Goal: Check status: Check status

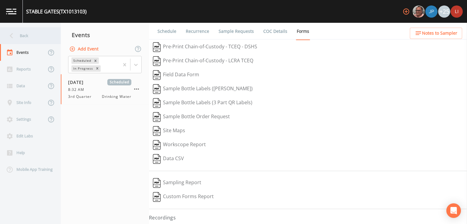
click at [13, 34] on icon at bounding box center [11, 35] width 11 height 11
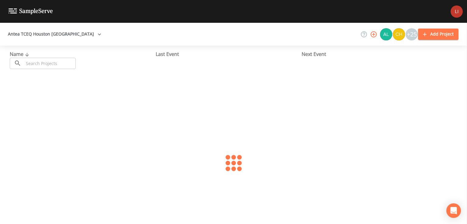
click at [56, 64] on input "text" at bounding box center [50, 63] width 52 height 11
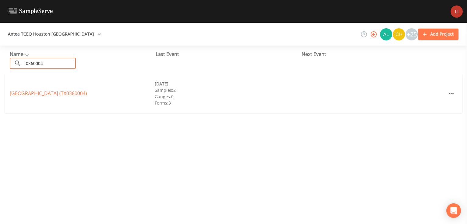
type input "0360004"
drag, startPoint x: 53, startPoint y: 88, endPoint x: 53, endPoint y: 92, distance: 3.7
click at [53, 92] on link "[GEOGRAPHIC_DATA] (TX0360004)" at bounding box center [48, 93] width 77 height 7
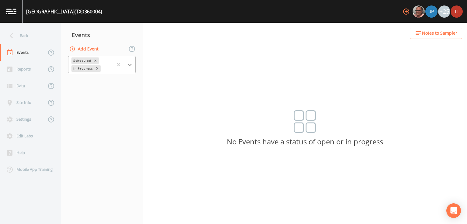
click at [128, 67] on div at bounding box center [129, 64] width 11 height 11
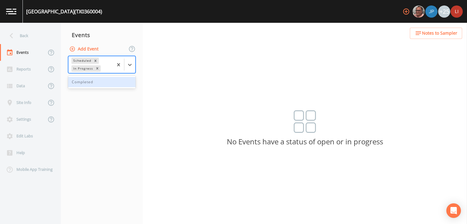
click at [95, 81] on div "Completed" at bounding box center [101, 82] width 67 height 10
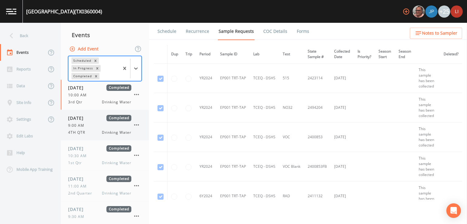
scroll to position [13, 0]
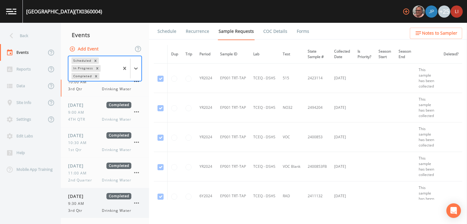
click at [88, 198] on span "[DATE]" at bounding box center [78, 196] width 20 height 6
click at [301, 31] on link "Forms" at bounding box center [303, 31] width 14 height 17
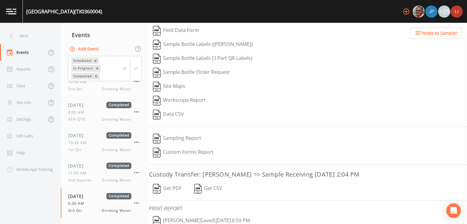
scroll to position [53, 0]
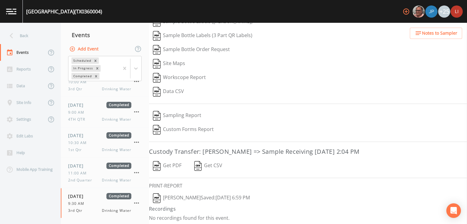
click at [196, 200] on button "[PERSON_NAME]  Saved: [DATE] 6:59 PM" at bounding box center [201, 198] width 105 height 14
click at [32, 39] on div "Back" at bounding box center [27, 35] width 55 height 17
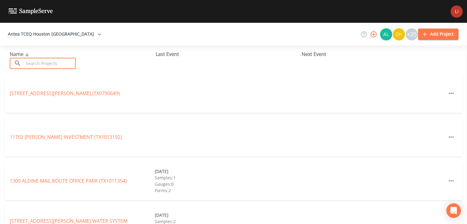
click at [63, 61] on input "text" at bounding box center [50, 63] width 52 height 11
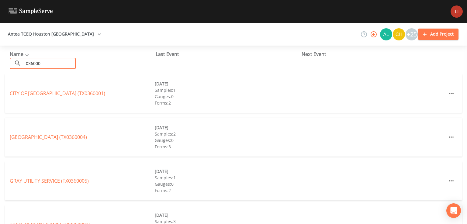
type input "0360005"
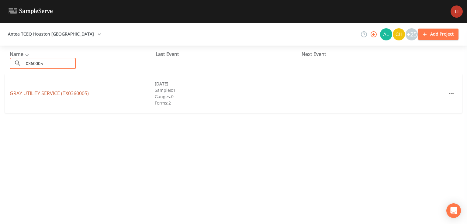
click at [53, 95] on link "GRAY UTILITY SERVICE (TX0360005)" at bounding box center [49, 93] width 79 height 7
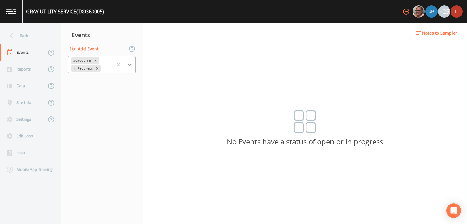
click at [132, 63] on icon at bounding box center [130, 65] width 6 height 6
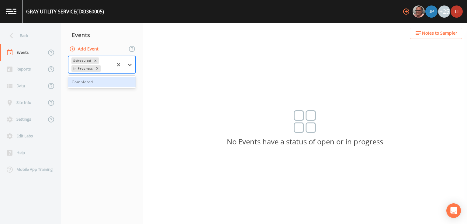
click at [106, 82] on div "Completed" at bounding box center [101, 82] width 67 height 10
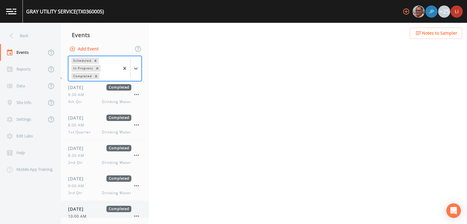
scroll to position [41, 0]
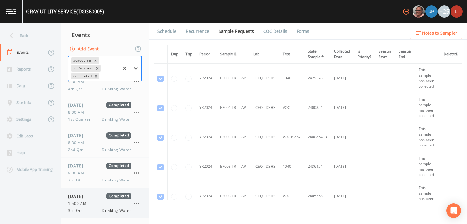
click at [85, 205] on span "10:00 AM" at bounding box center [79, 203] width 22 height 5
click at [307, 29] on link "Forms" at bounding box center [303, 31] width 14 height 17
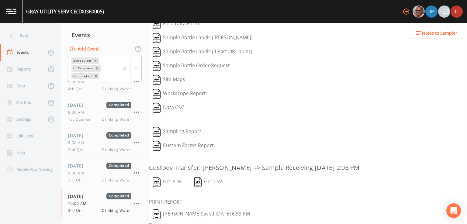
scroll to position [53, 0]
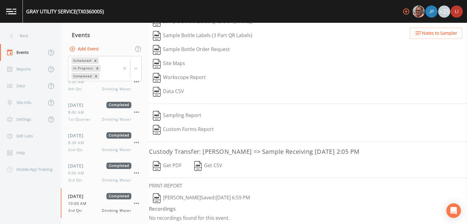
click at [201, 196] on button "[PERSON_NAME]  Saved: [DATE] 6:59 PM" at bounding box center [201, 198] width 105 height 14
click at [25, 37] on div "Back" at bounding box center [27, 35] width 55 height 17
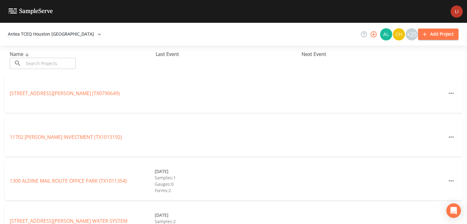
click at [57, 64] on input "text" at bounding box center [50, 63] width 52 height 11
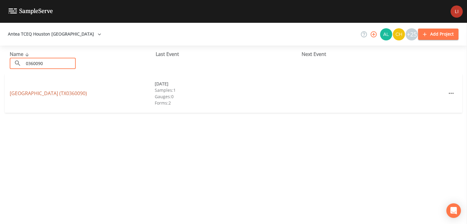
type input "0360090"
click at [45, 91] on link "[GEOGRAPHIC_DATA] (TX0360090)" at bounding box center [48, 93] width 77 height 7
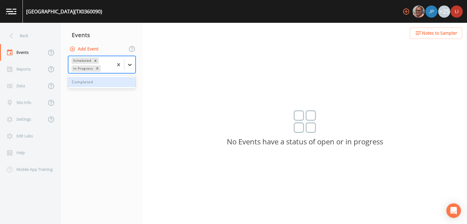
drag, startPoint x: 133, startPoint y: 64, endPoint x: 125, endPoint y: 77, distance: 16.1
click at [133, 64] on div at bounding box center [129, 64] width 11 height 11
click at [109, 84] on div "Completed" at bounding box center [101, 82] width 67 height 10
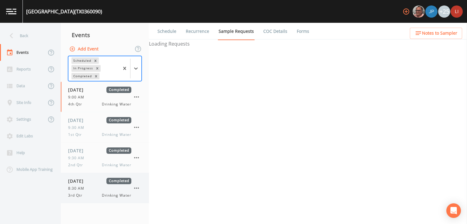
click at [94, 195] on div "3rd Qtr Drinking Water" at bounding box center [99, 195] width 63 height 5
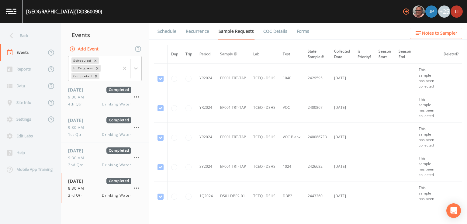
click at [299, 33] on link "Forms" at bounding box center [303, 31] width 14 height 17
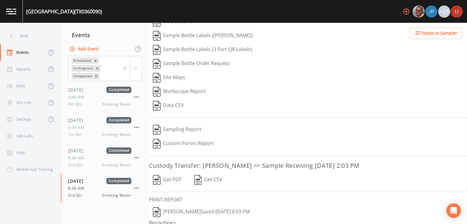
scroll to position [53, 0]
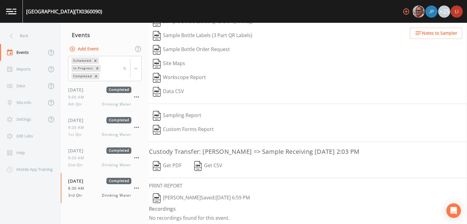
click at [191, 197] on button "[PERSON_NAME]  Saved: [DATE] 6:59 PM" at bounding box center [201, 198] width 105 height 14
click at [14, 36] on icon at bounding box center [11, 35] width 11 height 11
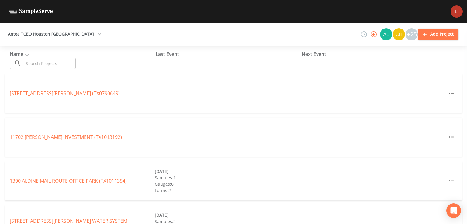
click at [57, 62] on input "text" at bounding box center [50, 63] width 52 height 11
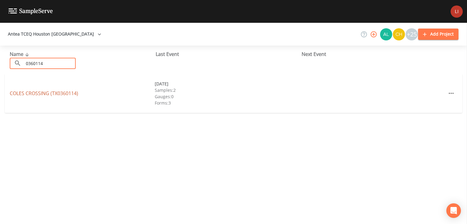
type input "0360114"
click at [47, 93] on link "[GEOGRAPHIC_DATA] (TX0360114)" at bounding box center [44, 93] width 68 height 7
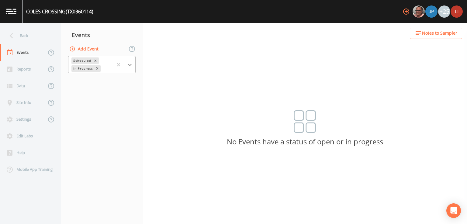
drag, startPoint x: 136, startPoint y: 61, endPoint x: 132, endPoint y: 61, distance: 4.6
click at [136, 61] on div "Scheduled In Progress" at bounding box center [102, 64] width 82 height 19
click at [132, 62] on icon at bounding box center [130, 65] width 6 height 6
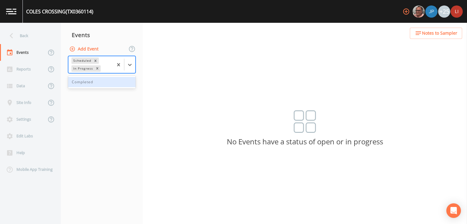
click at [103, 86] on div "Completed" at bounding box center [101, 82] width 67 height 10
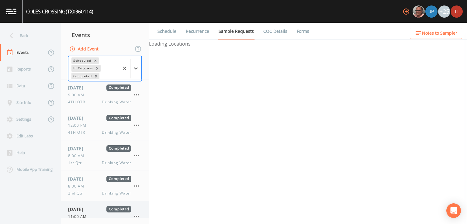
scroll to position [72, 0]
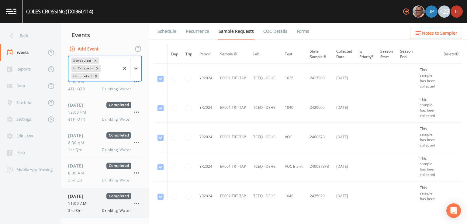
click at [99, 201] on div "11:00 AM" at bounding box center [99, 203] width 63 height 5
click at [304, 30] on link "Forms" at bounding box center [303, 31] width 14 height 17
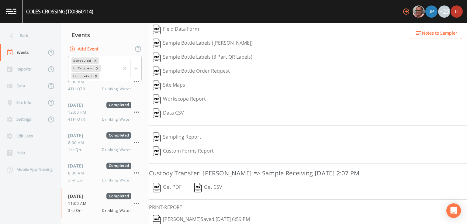
scroll to position [67, 0]
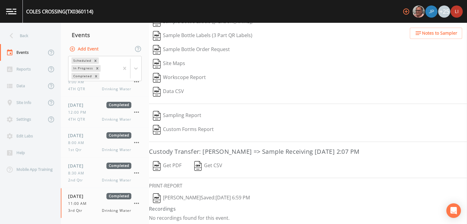
click at [225, 195] on button "[PERSON_NAME]  Saved: [DATE] 6:59 PM" at bounding box center [201, 198] width 105 height 14
click at [23, 36] on div "Back" at bounding box center [27, 35] width 55 height 17
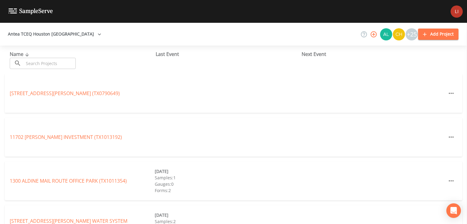
click at [65, 64] on input "text" at bounding box center [50, 63] width 52 height 11
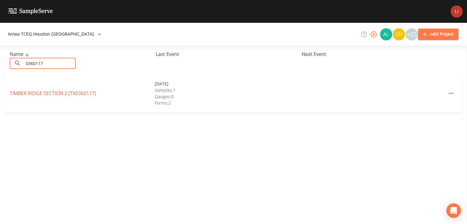
type input "0360117"
click at [49, 91] on link "[GEOGRAPHIC_DATA] (TX0360117)" at bounding box center [53, 93] width 86 height 7
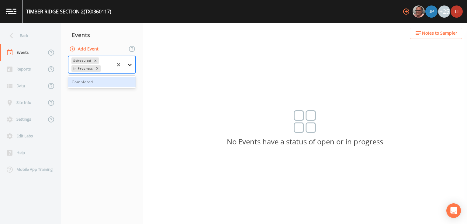
click at [134, 66] on div at bounding box center [129, 64] width 11 height 11
click at [117, 84] on div "Completed" at bounding box center [101, 82] width 67 height 10
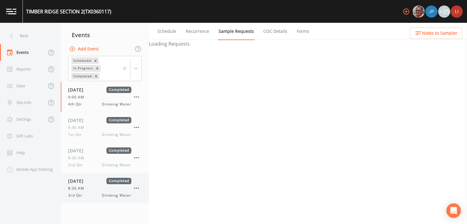
click at [101, 185] on div "[DATE] Completed 8:30 AM 3rd Qtr Drinking Water" at bounding box center [99, 188] width 63 height 20
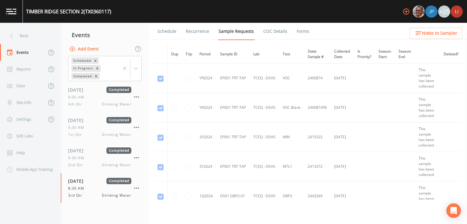
click at [299, 28] on link "Forms" at bounding box center [303, 31] width 14 height 17
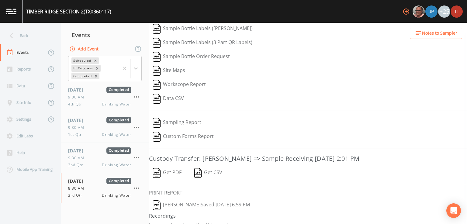
scroll to position [53, 0]
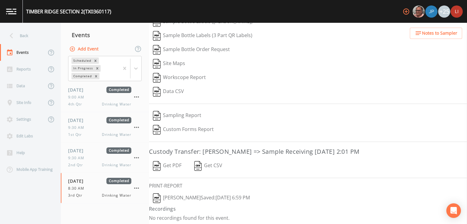
click at [234, 196] on button "[PERSON_NAME]  Saved: [DATE] 6:59 PM" at bounding box center [201, 198] width 105 height 14
click at [31, 37] on div "Back" at bounding box center [27, 35] width 55 height 17
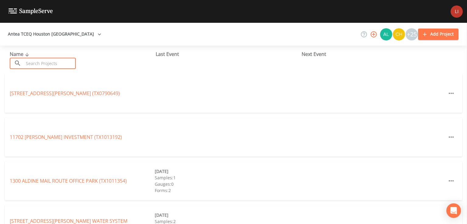
click at [56, 67] on input "text" at bounding box center [50, 63] width 52 height 11
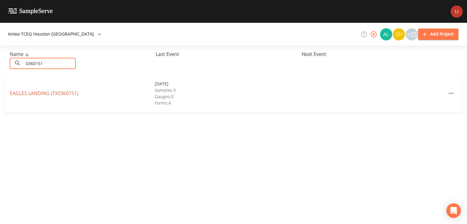
type input "0360151"
click at [49, 94] on link "EAGLES LANDING (TX0360151)" at bounding box center [44, 93] width 69 height 7
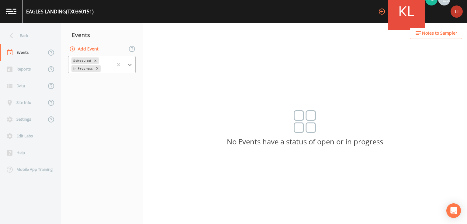
click at [128, 67] on icon at bounding box center [130, 65] width 6 height 6
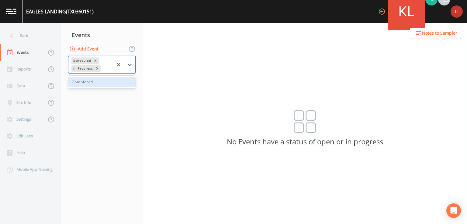
click at [101, 83] on div "Completed" at bounding box center [101, 82] width 67 height 10
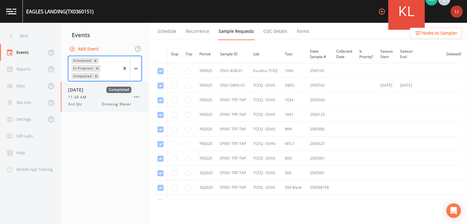
drag, startPoint x: 85, startPoint y: 96, endPoint x: 95, endPoint y: 97, distance: 9.5
click at [86, 96] on span "11:30 AM" at bounding box center [79, 96] width 22 height 5
click at [300, 32] on link "Forms" at bounding box center [303, 31] width 14 height 17
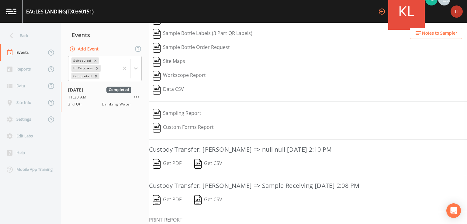
scroll to position [103, 0]
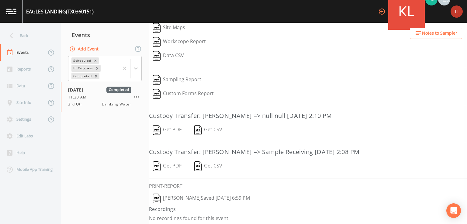
click at [193, 197] on button "[PERSON_NAME]  Saved: [DATE] 6:59 PM" at bounding box center [201, 198] width 105 height 14
click at [12, 36] on icon at bounding box center [11, 35] width 11 height 11
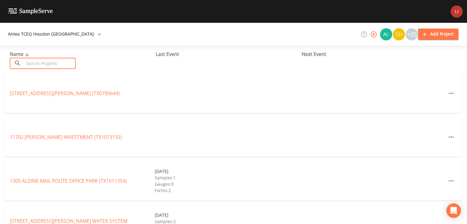
click at [69, 65] on input "text" at bounding box center [50, 63] width 52 height 11
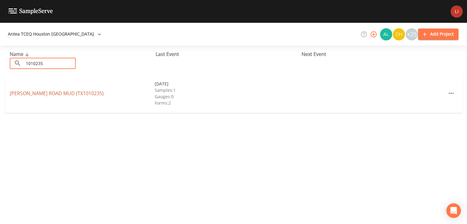
type input "1010235"
click at [48, 95] on link "[PERSON_NAME][GEOGRAPHIC_DATA])" at bounding box center [57, 93] width 94 height 7
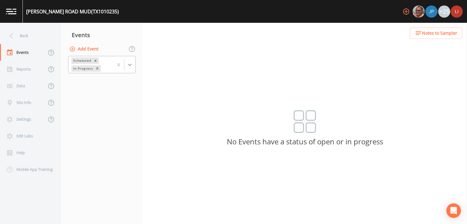
click at [128, 65] on icon at bounding box center [130, 65] width 6 height 6
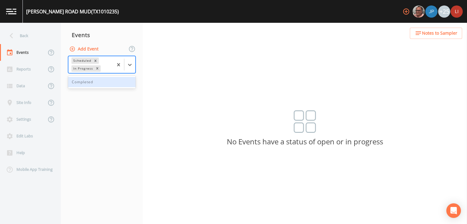
click at [80, 84] on div "Completed" at bounding box center [101, 82] width 67 height 10
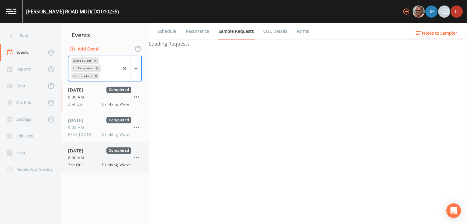
click at [81, 163] on span "3rd Qtr" at bounding box center [77, 164] width 18 height 5
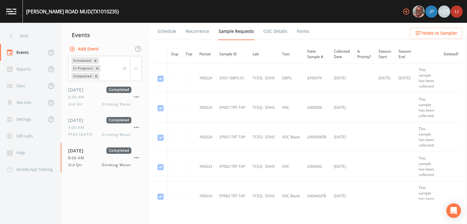
click at [296, 31] on link "Forms" at bounding box center [303, 31] width 14 height 17
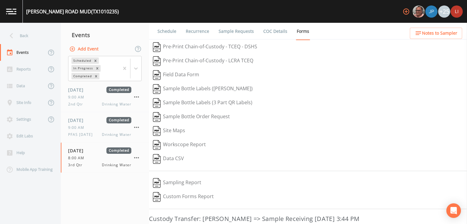
scroll to position [67, 0]
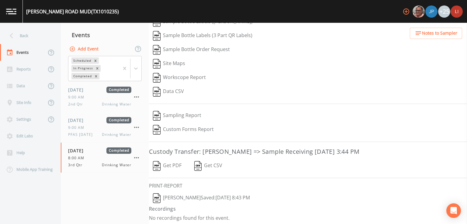
click at [196, 194] on button "[PERSON_NAME]  Saved: [DATE] 8:43 PM" at bounding box center [201, 198] width 105 height 14
click at [28, 40] on div "Back" at bounding box center [27, 35] width 55 height 17
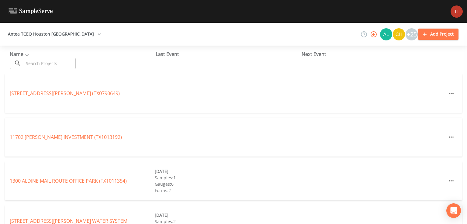
click at [64, 63] on input "text" at bounding box center [50, 63] width 52 height 11
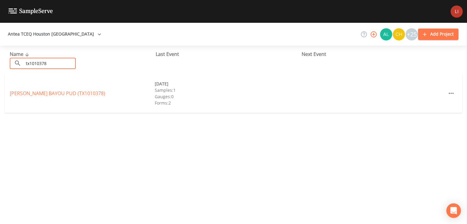
type input "tx1010378"
click at [64, 91] on link "[PERSON_NAME][GEOGRAPHIC_DATA] (TX1010378)" at bounding box center [57, 93] width 95 height 7
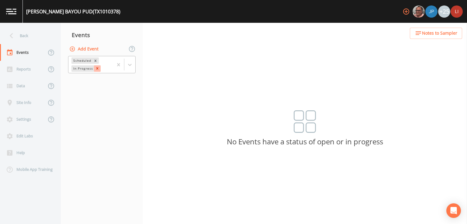
click at [95, 70] on icon "Remove In Progress" at bounding box center [97, 68] width 4 height 4
click at [128, 60] on icon at bounding box center [130, 62] width 6 height 6
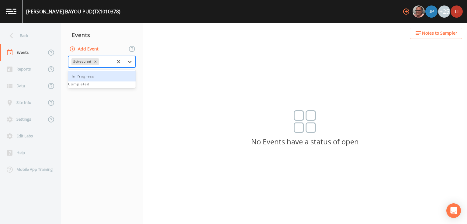
click at [91, 87] on div "Completed" at bounding box center [101, 83] width 67 height 5
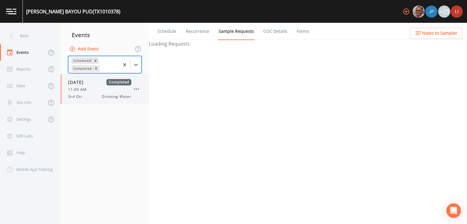
click at [97, 91] on div "11:00 AM" at bounding box center [99, 89] width 63 height 5
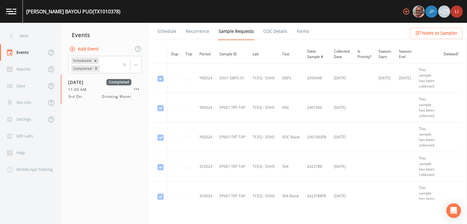
click at [296, 32] on link "Forms" at bounding box center [303, 31] width 14 height 17
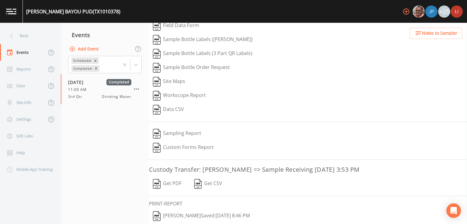
scroll to position [67, 0]
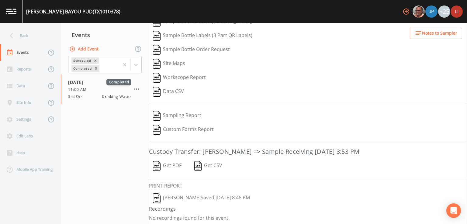
click at [193, 197] on button "[PERSON_NAME]  Saved: [DATE] 8:46 PM" at bounding box center [201, 198] width 105 height 14
click at [16, 34] on icon at bounding box center [11, 35] width 11 height 11
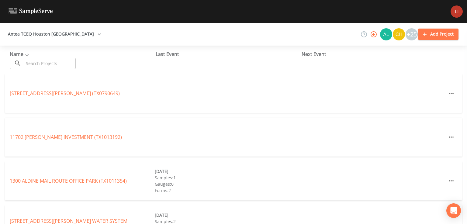
click at [54, 63] on input "text" at bounding box center [50, 63] width 52 height 11
type input "y"
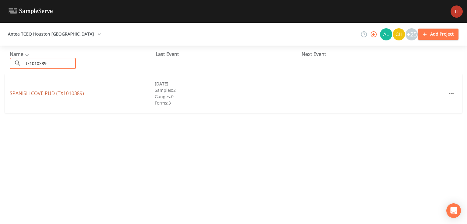
type input "tx1010389"
click at [45, 95] on link "[GEOGRAPHIC_DATA] (TX1010389)" at bounding box center [47, 93] width 74 height 7
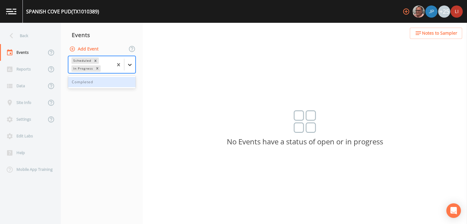
click at [135, 63] on div at bounding box center [129, 64] width 11 height 11
click at [114, 85] on div "Completed" at bounding box center [101, 82] width 67 height 10
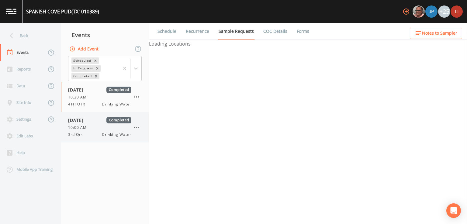
click at [87, 128] on span "10:00 AM" at bounding box center [79, 127] width 22 height 5
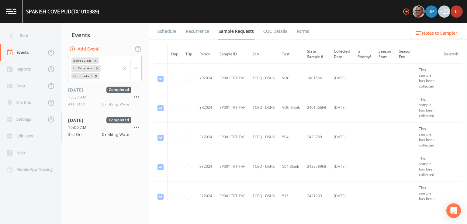
click at [301, 34] on link "Forms" at bounding box center [303, 31] width 14 height 17
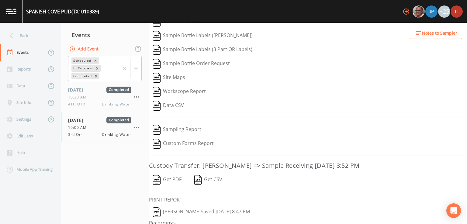
scroll to position [67, 0]
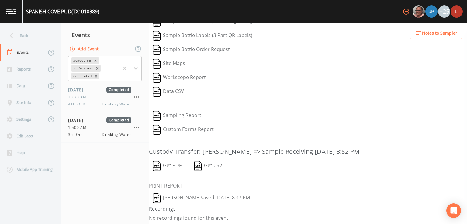
click at [225, 195] on button "[PERSON_NAME]  Saved: [DATE] 8:47 PM" at bounding box center [201, 198] width 105 height 14
click at [18, 37] on div "Back" at bounding box center [27, 35] width 55 height 17
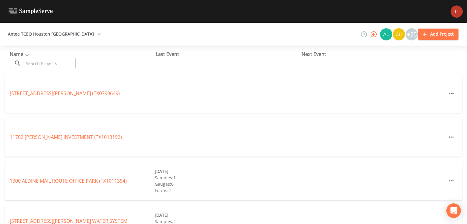
click at [54, 64] on input "text" at bounding box center [50, 63] width 52 height 11
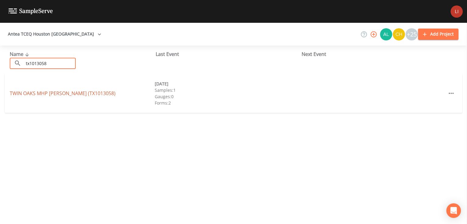
type input "tx1013058"
click at [59, 94] on link "TWIN OAKS MHP [PERSON_NAME] (TX1013058)" at bounding box center [63, 93] width 106 height 7
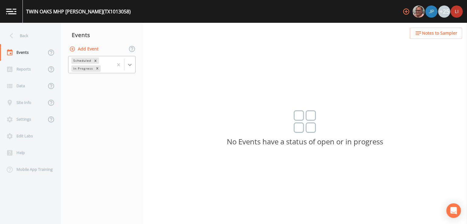
click at [128, 64] on icon at bounding box center [130, 65] width 6 height 6
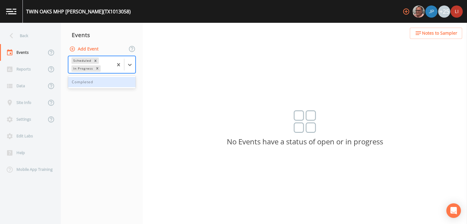
click at [103, 84] on div "Completed" at bounding box center [101, 82] width 67 height 10
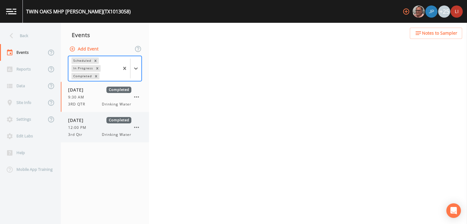
click at [91, 132] on div "3rd Qtr Drinking Water" at bounding box center [99, 134] width 63 height 5
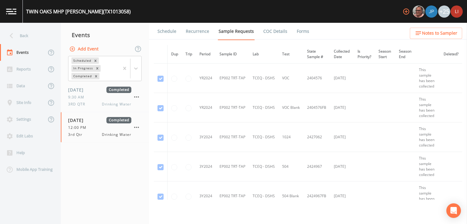
click at [296, 31] on link "Forms" at bounding box center [303, 31] width 14 height 17
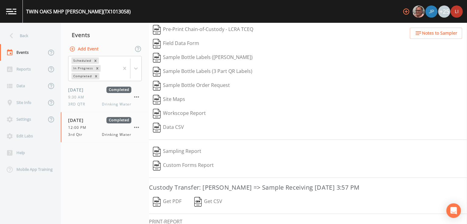
scroll to position [67, 0]
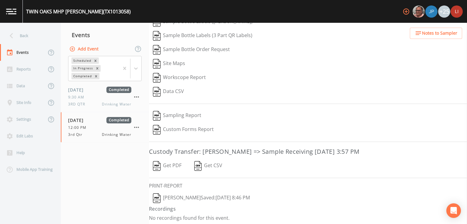
click at [205, 198] on button "[PERSON_NAME]  Saved: [DATE] 8:46 PM" at bounding box center [201, 198] width 105 height 14
click at [13, 40] on icon at bounding box center [11, 35] width 11 height 11
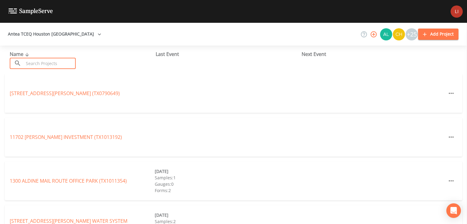
click at [60, 62] on input "text" at bounding box center [50, 63] width 52 height 11
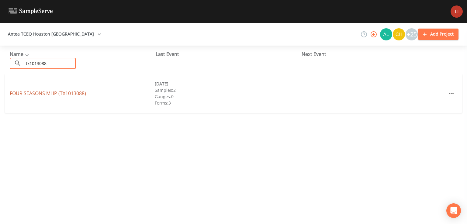
type input "tx1013088"
click at [50, 94] on link "FOUR SEASONS MHP (TX1013088)" at bounding box center [48, 93] width 76 height 7
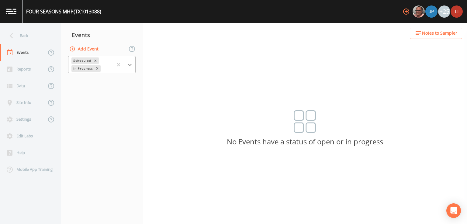
click at [130, 64] on icon at bounding box center [130, 65] width 4 height 2
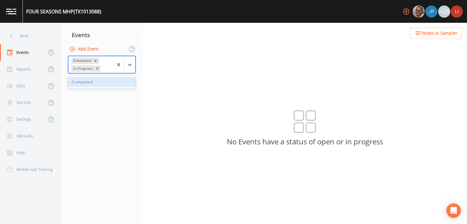
click at [105, 86] on div "Completed" at bounding box center [101, 82] width 67 height 10
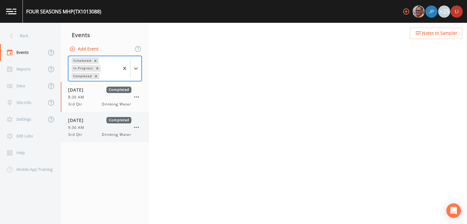
click at [88, 129] on div "9:30 AM" at bounding box center [99, 127] width 63 height 5
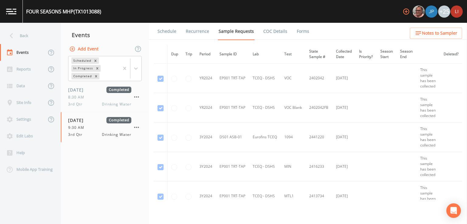
click at [300, 32] on link "Forms" at bounding box center [303, 31] width 14 height 17
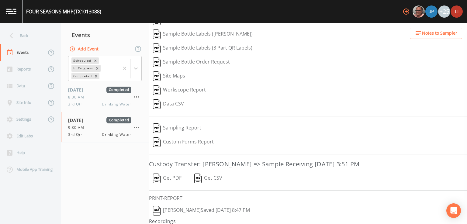
scroll to position [81, 0]
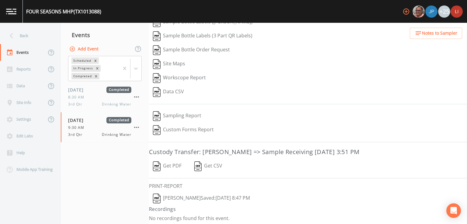
click at [229, 196] on button "[PERSON_NAME]  Saved: [DATE] 8:47 PM" at bounding box center [201, 198] width 105 height 14
click at [18, 39] on div "Back" at bounding box center [27, 35] width 55 height 17
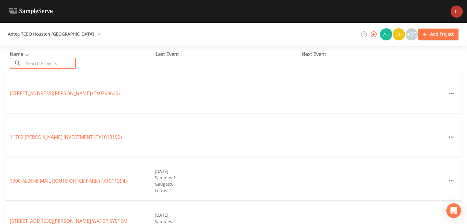
click at [54, 61] on input "text" at bounding box center [50, 63] width 52 height 11
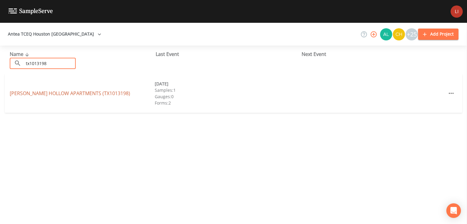
type input "tx1013198"
click at [52, 93] on link "[PERSON_NAME][GEOGRAPHIC_DATA] (TX1013198)" at bounding box center [70, 93] width 120 height 7
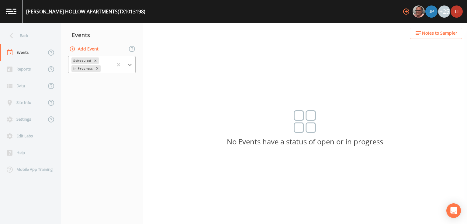
click at [132, 63] on icon at bounding box center [130, 65] width 6 height 6
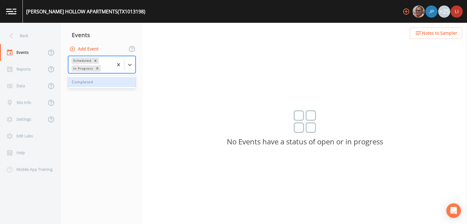
click at [103, 83] on div "Completed" at bounding box center [101, 82] width 67 height 10
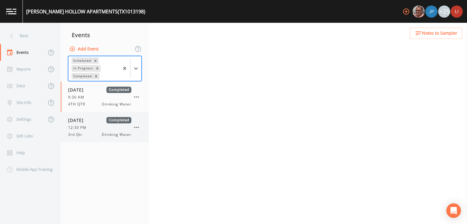
click at [88, 133] on div "3rd Qtr Drinking Water" at bounding box center [99, 134] width 63 height 5
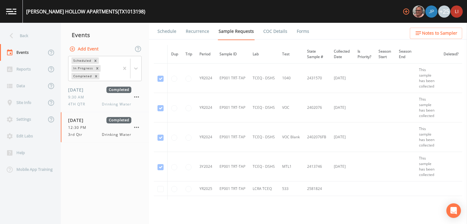
click at [305, 29] on link "Forms" at bounding box center [303, 31] width 14 height 17
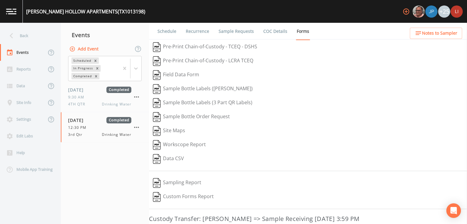
scroll to position [67, 0]
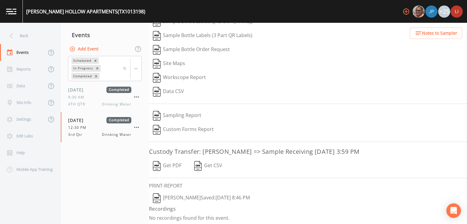
click at [233, 195] on button "[PERSON_NAME]  Saved: [DATE] 8:46 PM" at bounding box center [201, 198] width 105 height 14
click at [25, 35] on div "Back" at bounding box center [27, 35] width 55 height 17
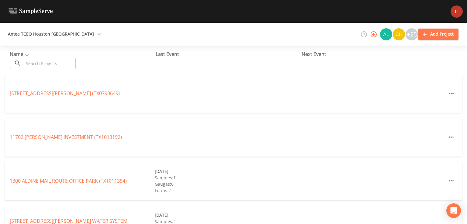
click at [48, 61] on input "text" at bounding box center [50, 63] width 52 height 11
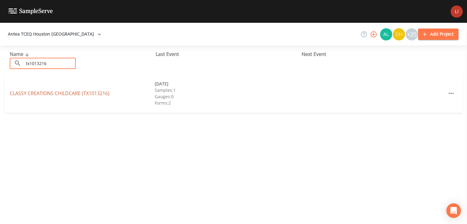
type input "tx1013216"
click at [59, 92] on link "CLASSY CREATIONS CHILDCARE (TX1013216)" at bounding box center [60, 93] width 100 height 7
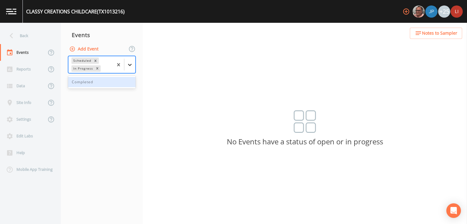
click at [132, 64] on icon at bounding box center [130, 65] width 6 height 6
click at [102, 84] on div "Completed" at bounding box center [101, 82] width 67 height 10
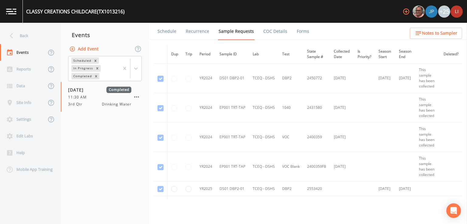
click at [302, 30] on link "Forms" at bounding box center [303, 31] width 14 height 17
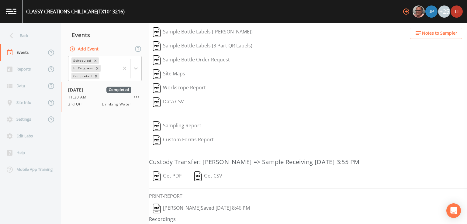
scroll to position [67, 0]
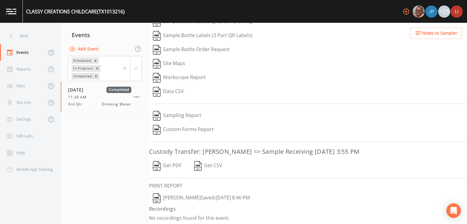
click at [218, 196] on button "[PERSON_NAME]  Saved: [DATE] 8:46 PM" at bounding box center [201, 198] width 105 height 14
click at [17, 37] on div "Back" at bounding box center [27, 35] width 55 height 17
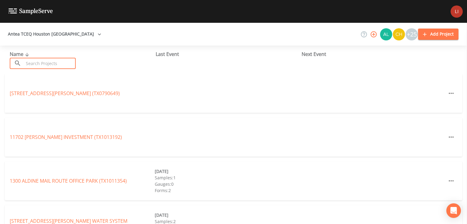
click at [68, 64] on input "text" at bounding box center [50, 63] width 52 height 11
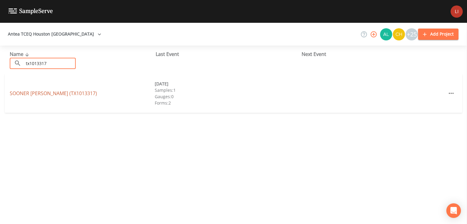
type input "tx1013317"
click at [43, 93] on link "SOONER PIPE [PERSON_NAME] (TX1013317)" at bounding box center [53, 93] width 87 height 7
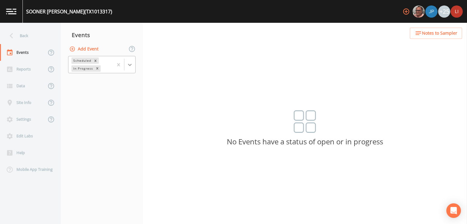
click at [130, 63] on icon at bounding box center [130, 65] width 6 height 6
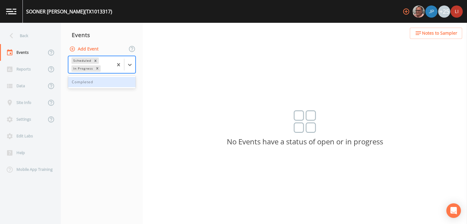
click at [105, 86] on div "Completed" at bounding box center [101, 82] width 67 height 10
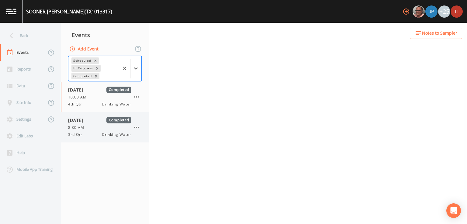
click at [86, 129] on span "8:30 AM" at bounding box center [78, 127] width 20 height 5
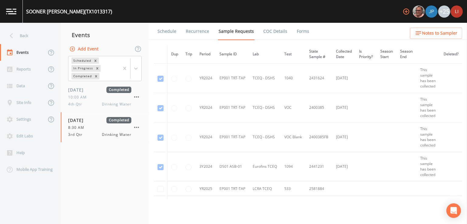
click at [296, 32] on link "Forms" at bounding box center [303, 31] width 14 height 17
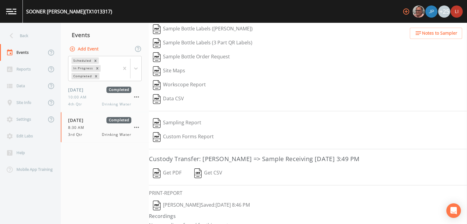
scroll to position [81, 0]
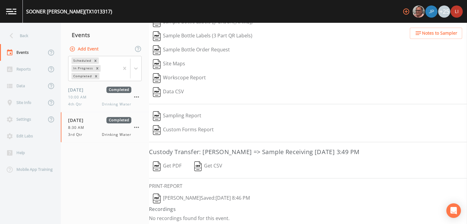
click at [208, 195] on button "[PERSON_NAME]  Saved: [DATE] 8:46 PM" at bounding box center [201, 198] width 105 height 14
